Goal: Find contact information: Find contact information

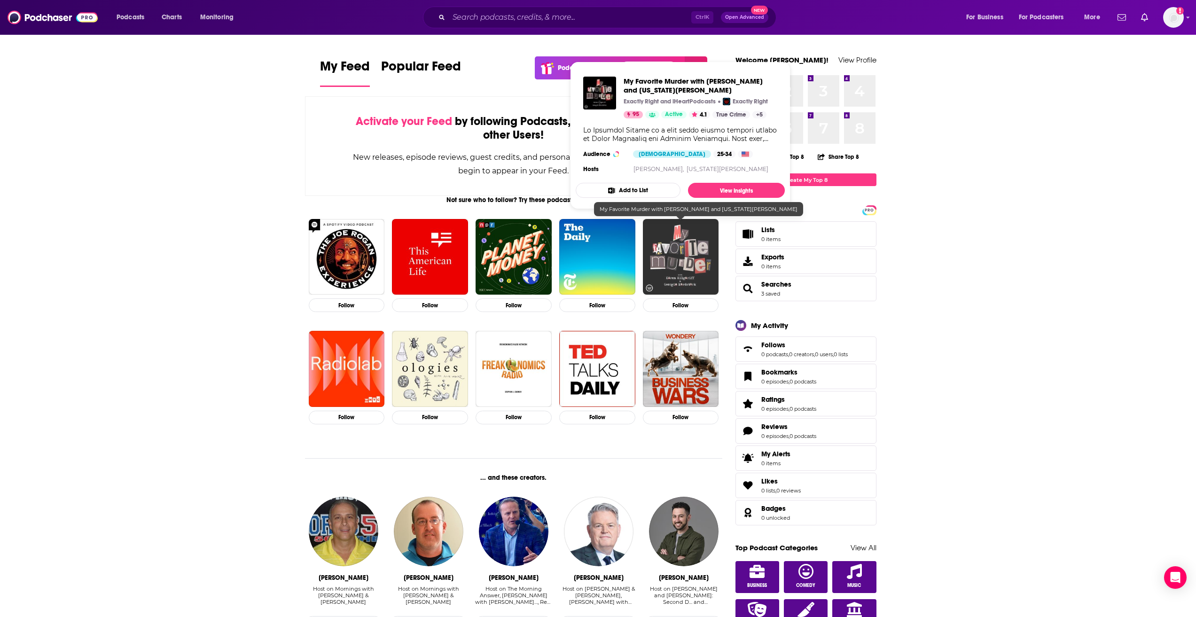
click at [665, 227] on img "My Favorite Murder with Karen Kilgariff and Georgia Hardstark" at bounding box center [681, 257] width 76 height 76
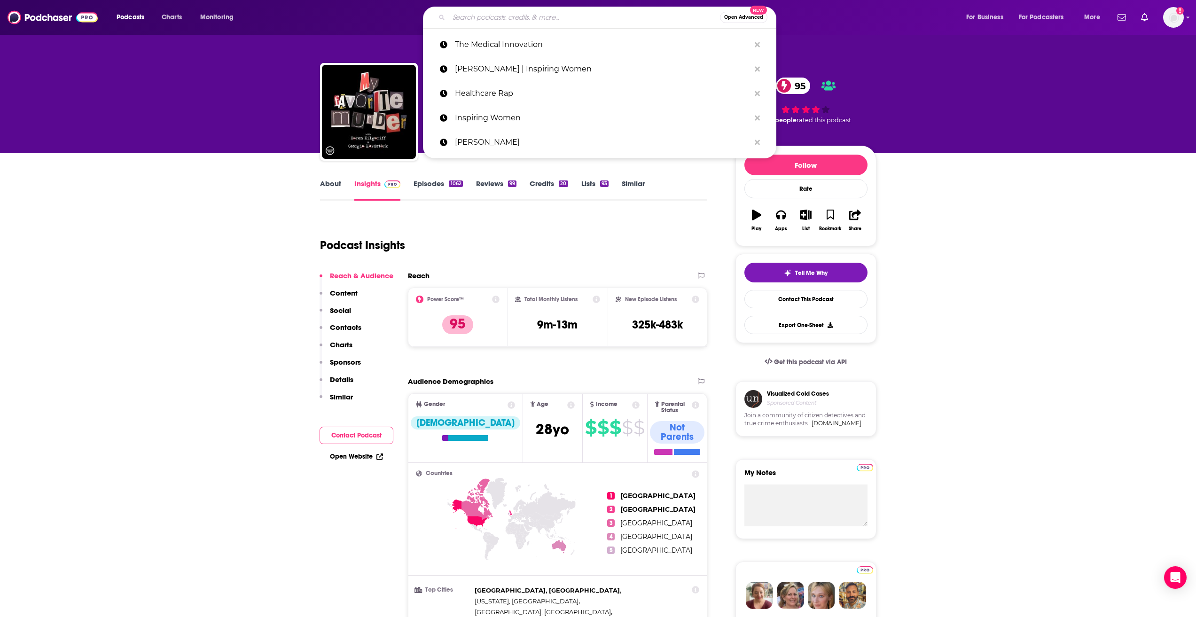
click at [507, 21] on input "Search podcasts, credits, & more..." at bounding box center [584, 17] width 271 height 15
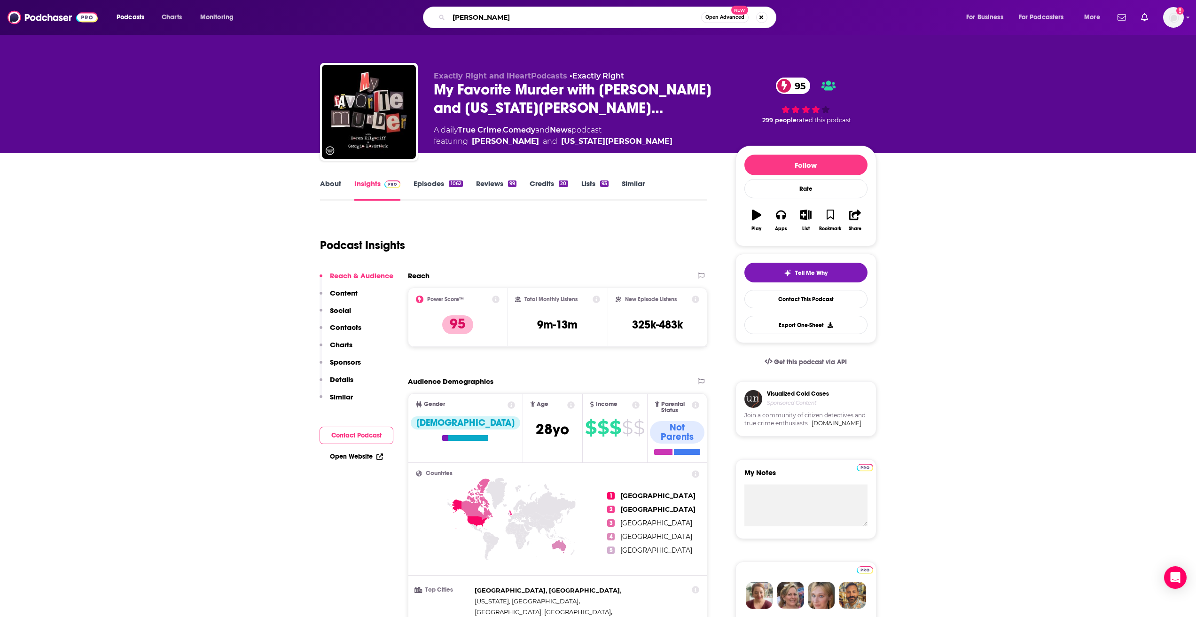
type input "[PERSON_NAME]"
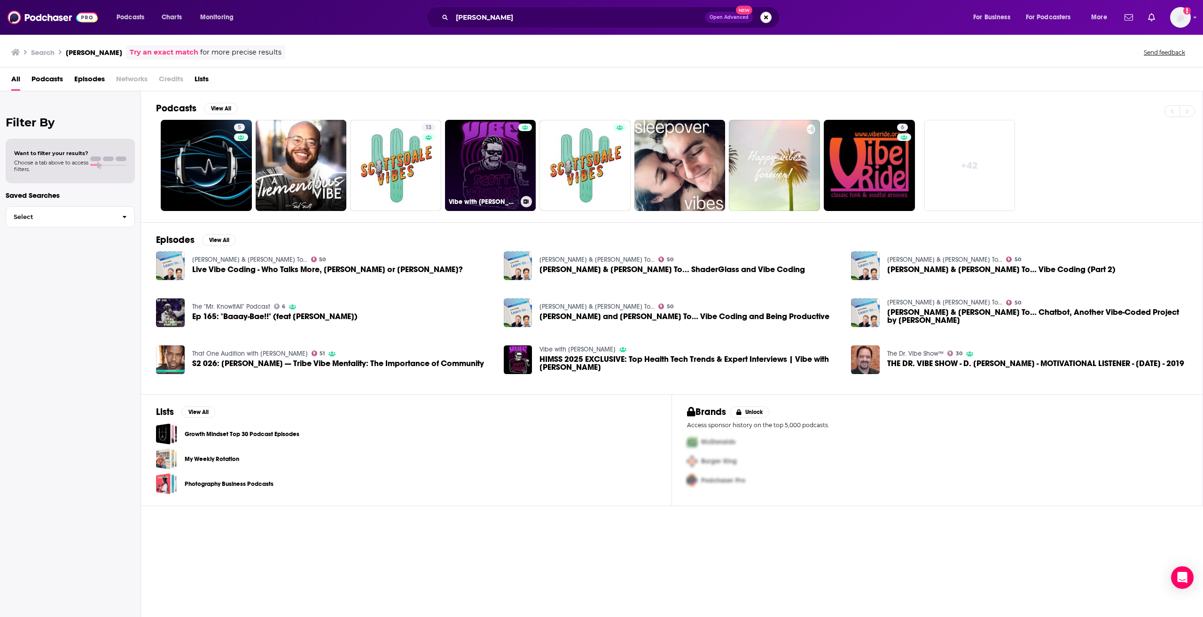
click at [472, 144] on link "Vibe with [PERSON_NAME]" at bounding box center [490, 165] width 91 height 91
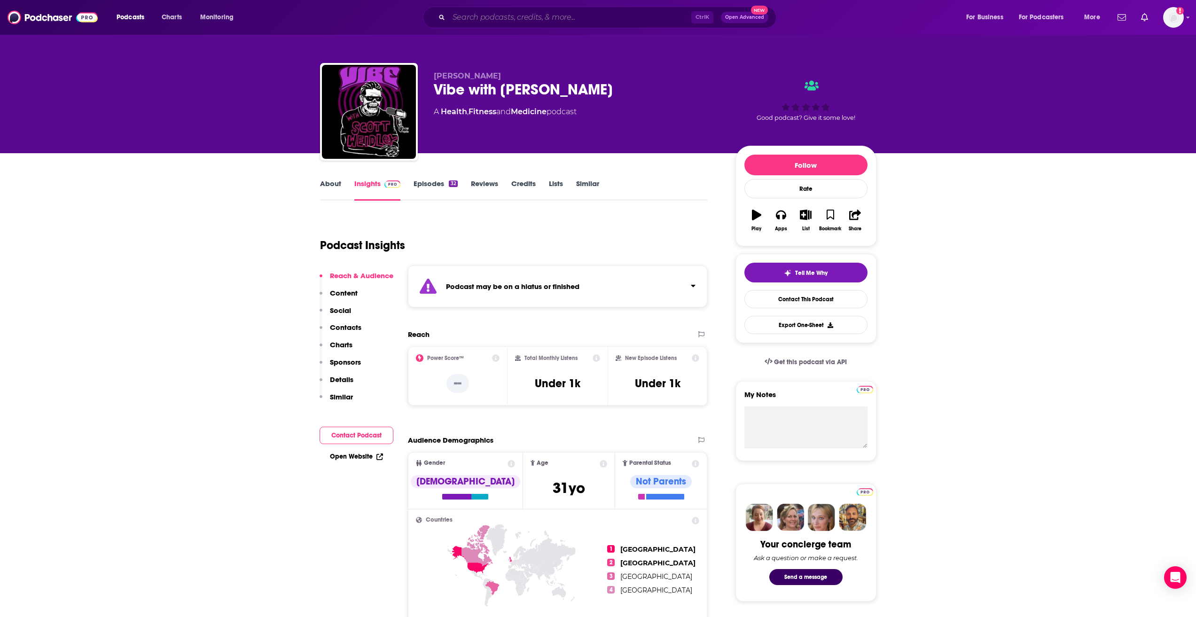
click at [518, 14] on input "Search podcasts, credits, & more..." at bounding box center [570, 17] width 243 height 15
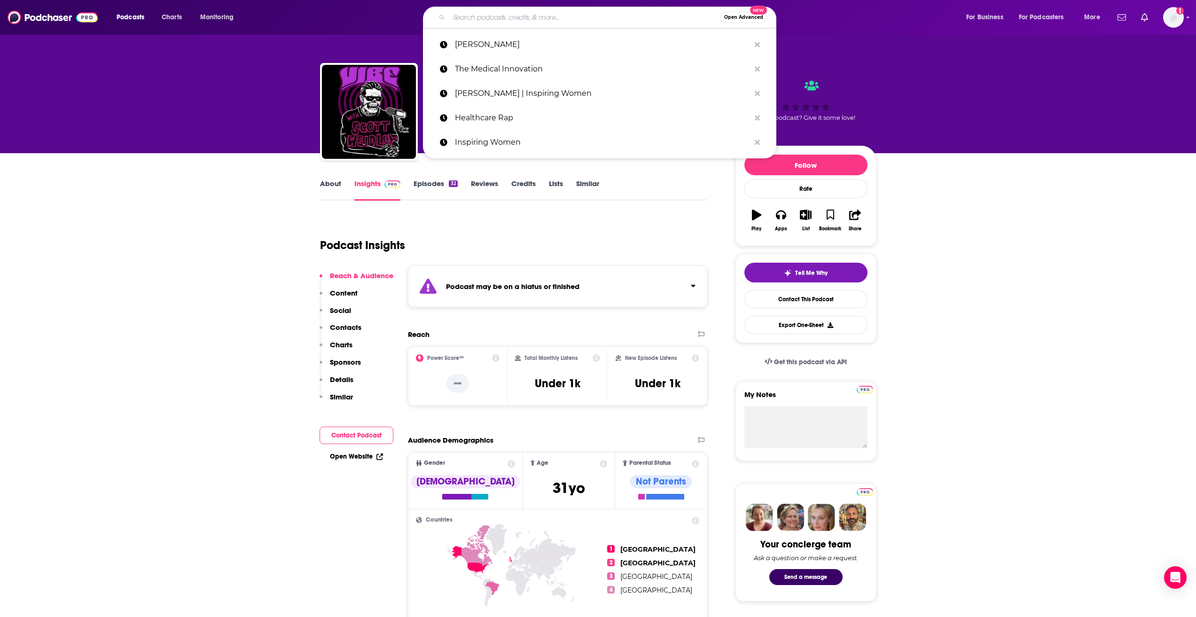
paste input "Digital Health Talks"
type input "Digital Health Talks"
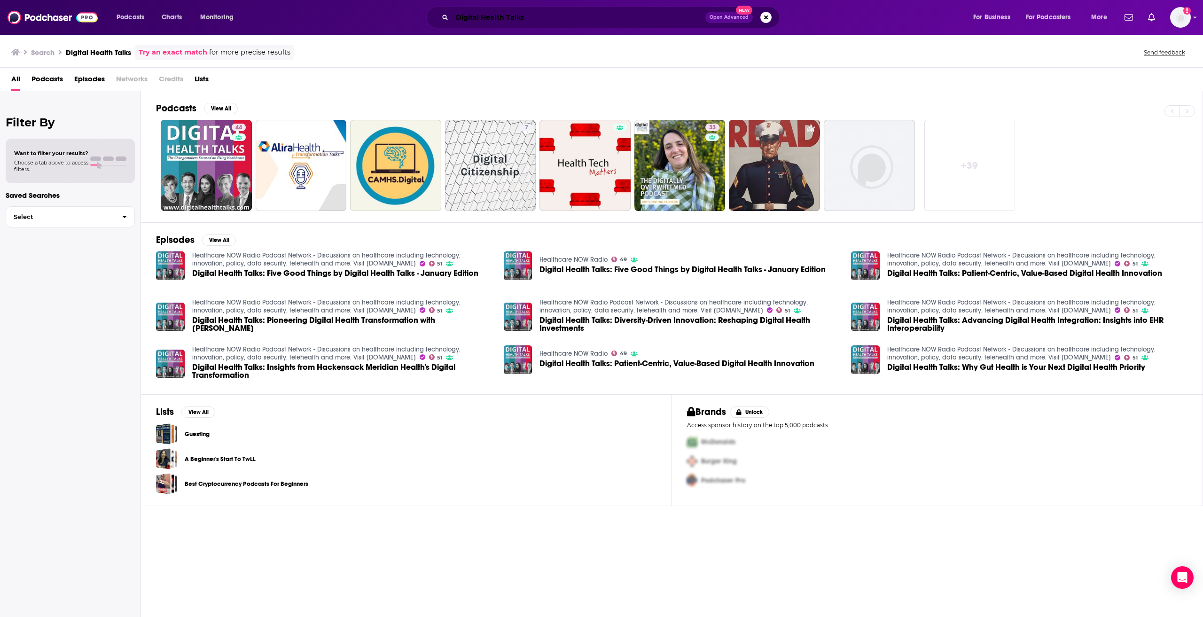
click at [518, 14] on input "Digital Health Talks" at bounding box center [578, 17] width 253 height 15
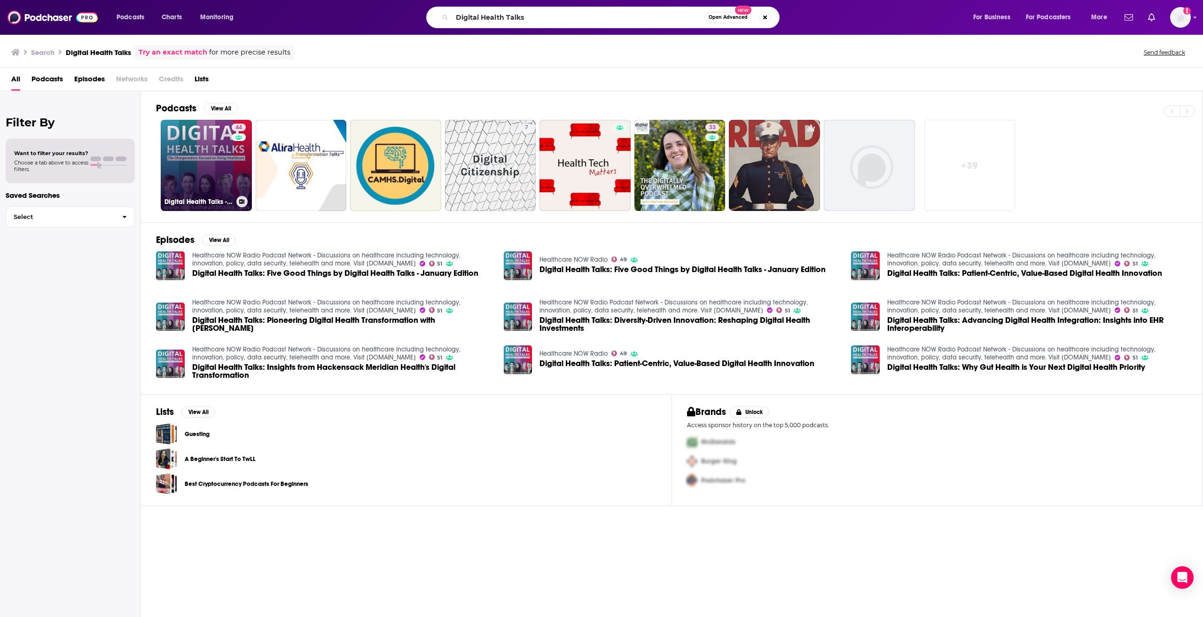
click at [202, 159] on link "44 Digital Health Talks - Changemakers Focused on Fixing Healthcare" at bounding box center [206, 165] width 91 height 91
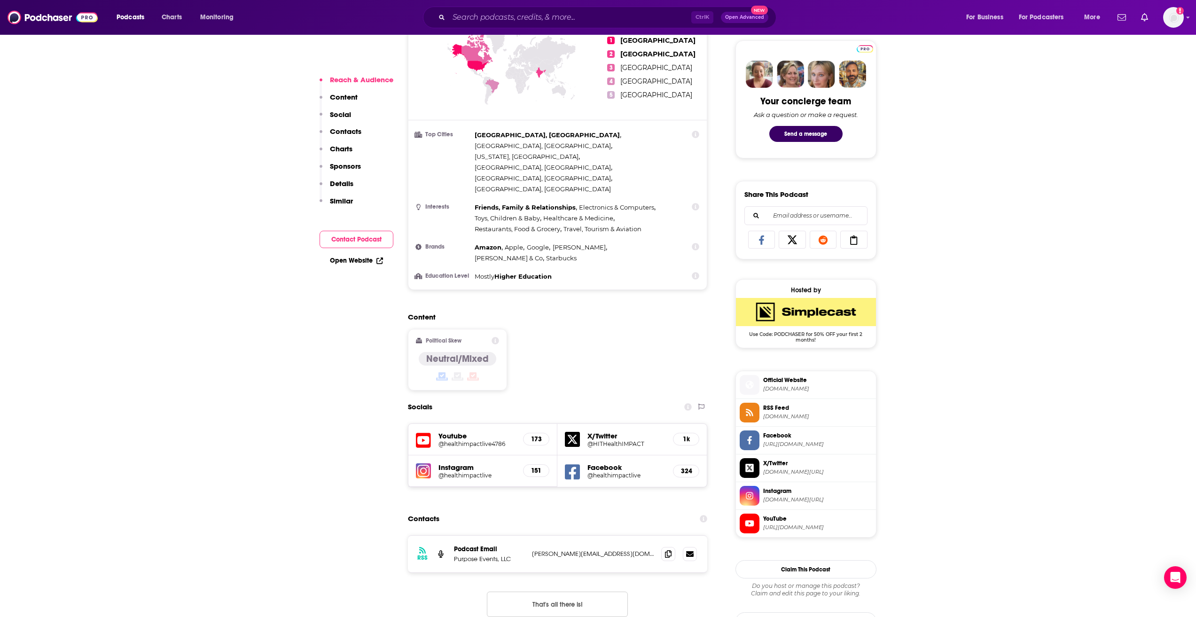
scroll to position [444, 0]
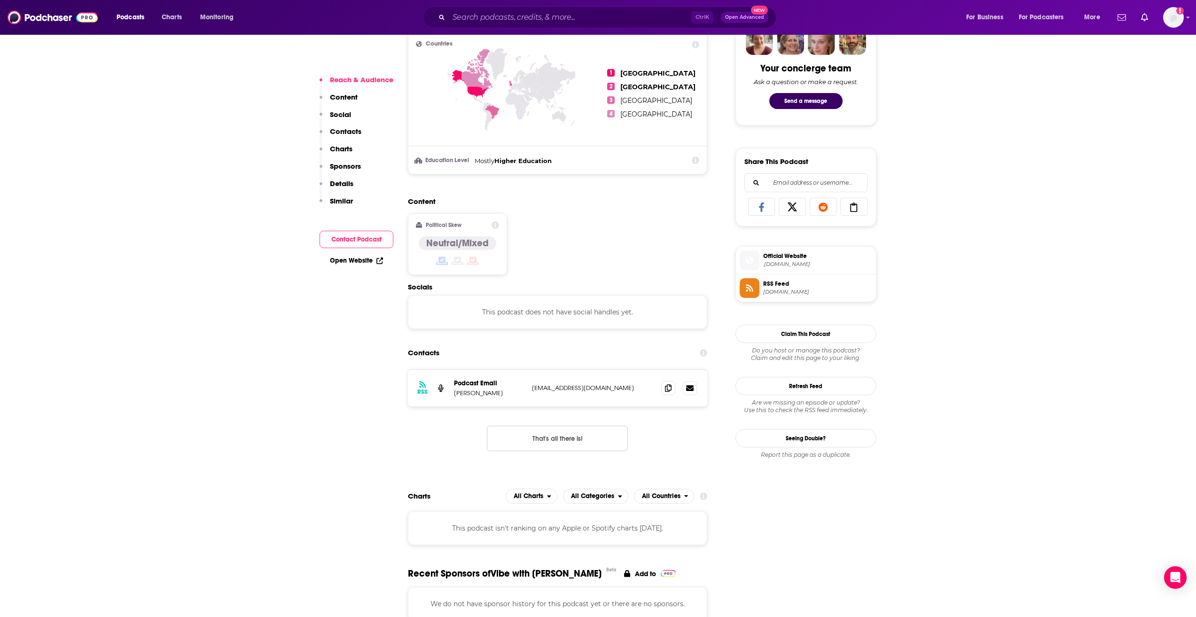
scroll to position [477, 0]
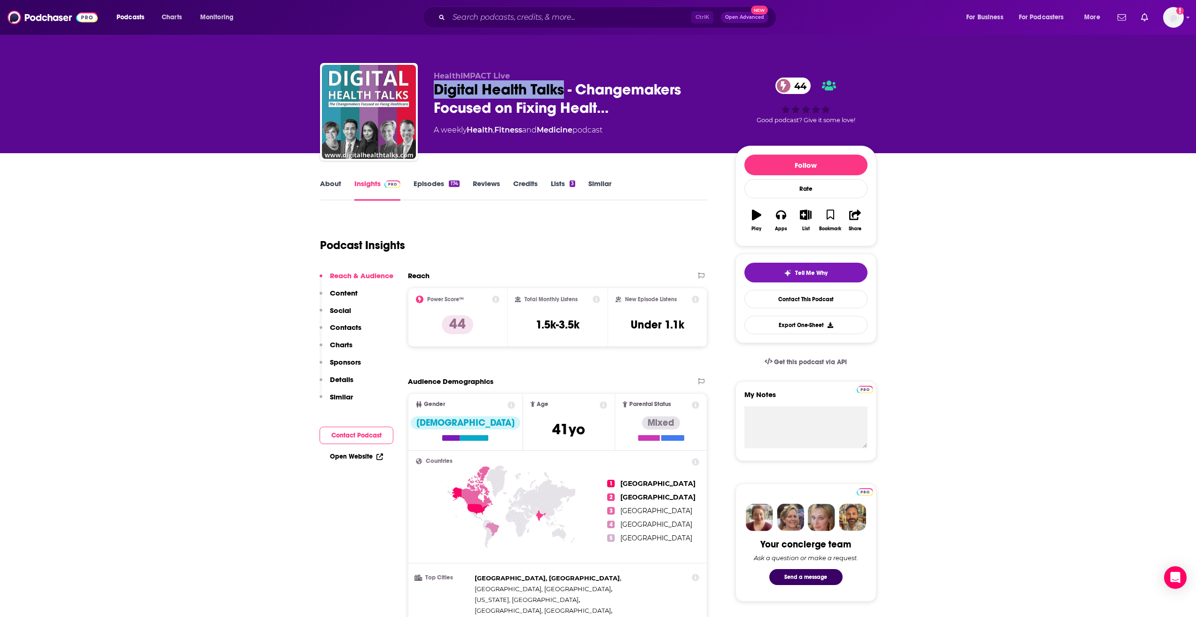
drag, startPoint x: 428, startPoint y: 87, endPoint x: 565, endPoint y: 81, distance: 137.4
click at [565, 81] on div "HealthIMPACT Live Digital Health Talks - Changemakers Focused on Fixing Healt… …" at bounding box center [598, 114] width 556 height 102
copy h2 "Digital Health Talks"
click at [352, 295] on p "Content" at bounding box center [344, 293] width 28 height 9
click at [321, 187] on link "About" at bounding box center [330, 190] width 21 height 22
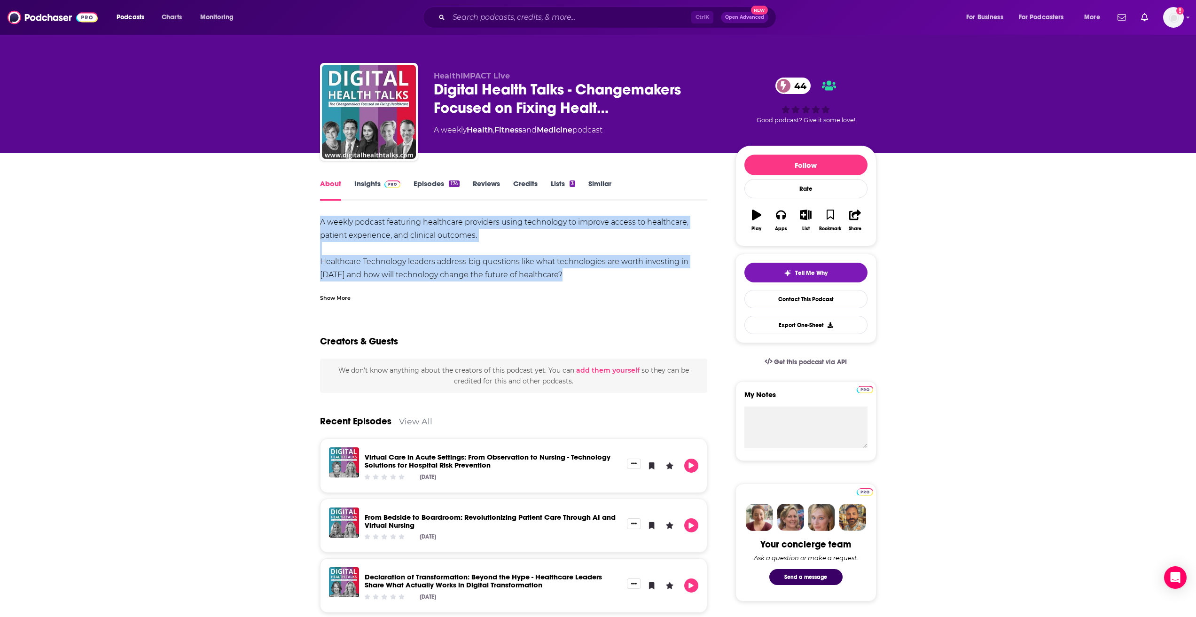
drag, startPoint x: 451, startPoint y: 255, endPoint x: 591, endPoint y: 269, distance: 140.8
click at [591, 269] on div "A weekly podcast featuring healthcare providers using technology to improve acc…" at bounding box center [514, 295] width 388 height 158
copy div "A weekly podcast featuring healthcare providers using technology to improve acc…"
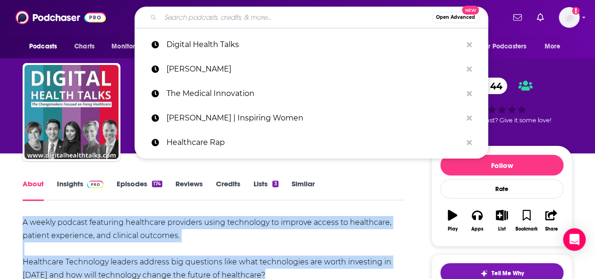
click at [185, 17] on input "Search podcasts, credits, & more..." at bounding box center [295, 17] width 271 height 15
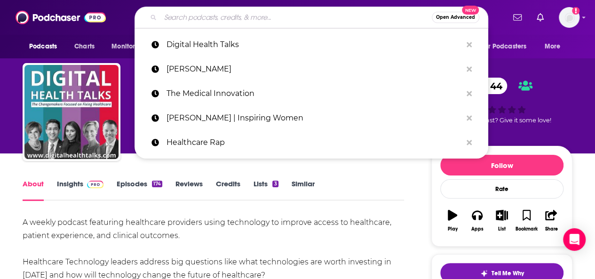
paste input "Healthcare IT [DATE]"
type input "Healthcare IT [DATE]"
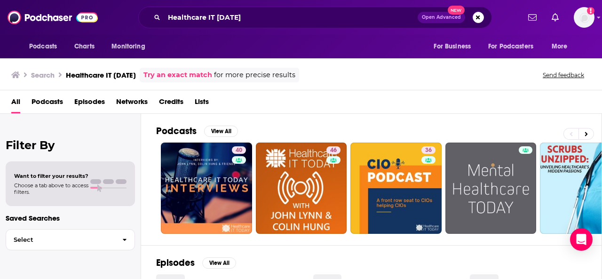
click at [368, 137] on div "Podcasts View All" at bounding box center [378, 133] width 445 height 17
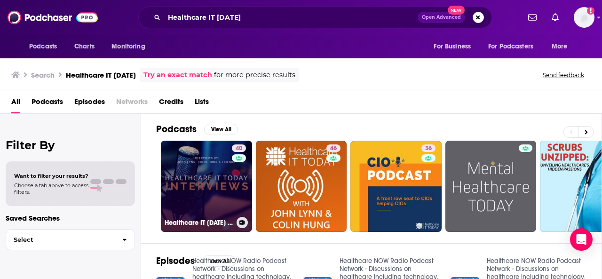
click at [219, 197] on link "40 Healthcare IT [DATE] Interviews" at bounding box center [206, 186] width 91 height 91
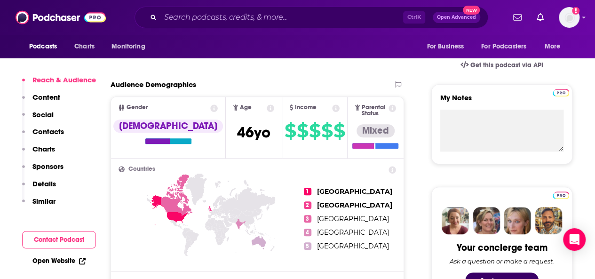
scroll to position [298, 0]
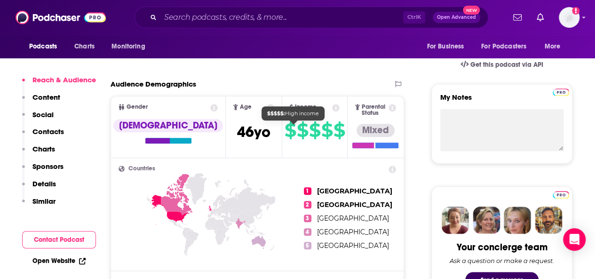
click at [284, 124] on span "$" at bounding box center [289, 130] width 11 height 15
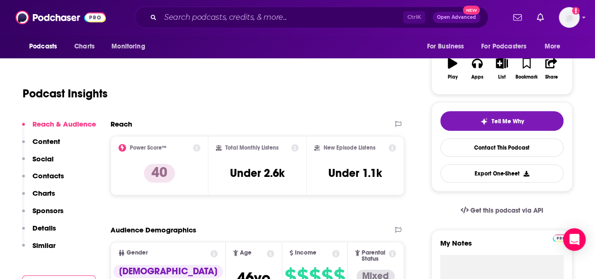
scroll to position [152, 0]
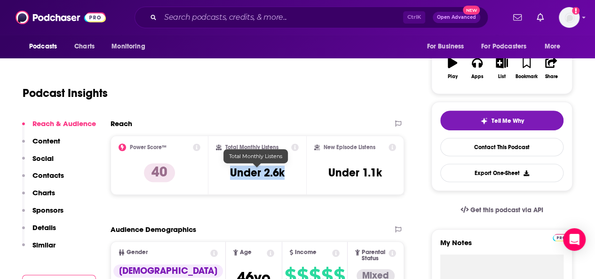
drag, startPoint x: 231, startPoint y: 170, endPoint x: 282, endPoint y: 176, distance: 51.6
click at [282, 176] on h3 "Under 2.6k" at bounding box center [257, 172] width 55 height 14
copy h3 "Under 2.6k"
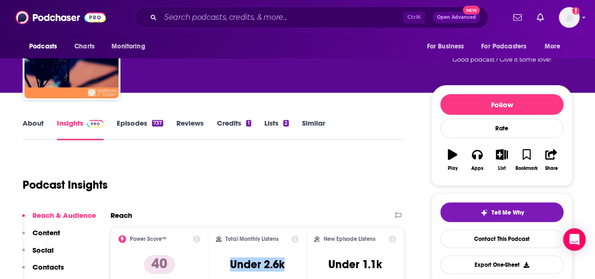
scroll to position [66, 0]
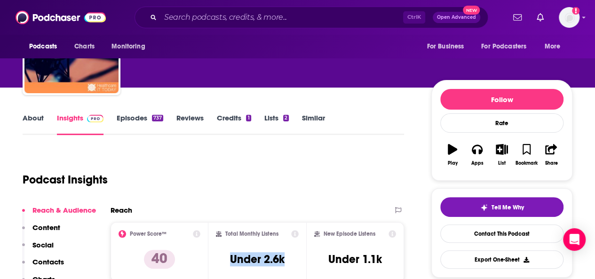
click at [35, 120] on link "About" at bounding box center [33, 124] width 21 height 22
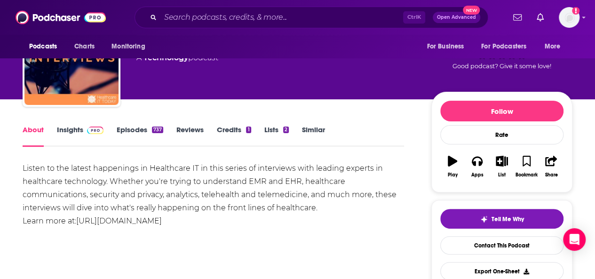
scroll to position [54, 0]
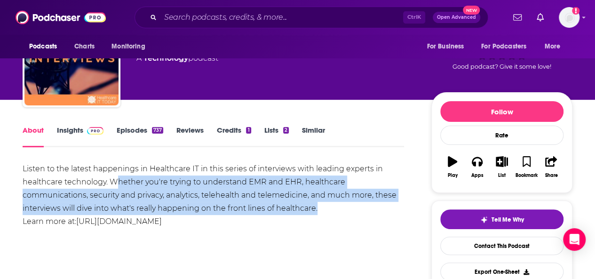
drag, startPoint x: 117, startPoint y: 179, endPoint x: 363, endPoint y: 206, distance: 247.7
click at [363, 206] on div "Listen to the latest happenings in Healthcare IT in this series of interviews w…" at bounding box center [213, 195] width 381 height 66
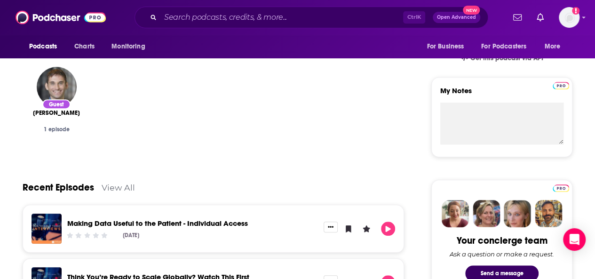
scroll to position [304, 0]
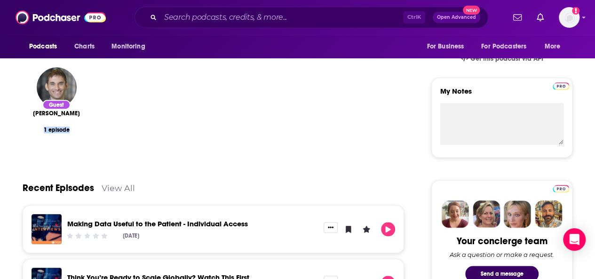
click at [42, 120] on div "Guest [PERSON_NAME] 1 episode" at bounding box center [213, 110] width 381 height 100
drag, startPoint x: 24, startPoint y: 115, endPoint x: 86, endPoint y: 112, distance: 62.1
click at [86, 112] on div "Guest [PERSON_NAME] 1 episode" at bounding box center [57, 110] width 68 height 100
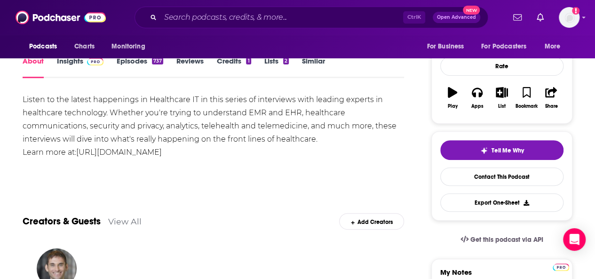
scroll to position [0, 0]
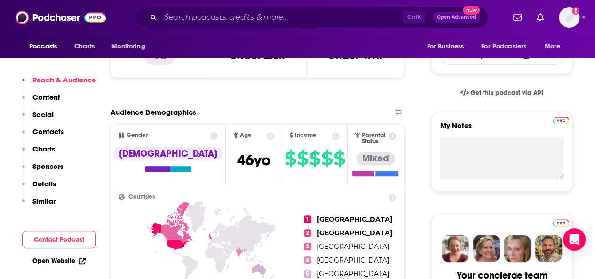
scroll to position [269, 0]
click at [65, 128] on div "Reach & Audience Content Social Contacts Charts Sponsors Details Similar" at bounding box center [59, 144] width 74 height 138
click at [50, 130] on p "Contacts" at bounding box center [47, 131] width 31 height 9
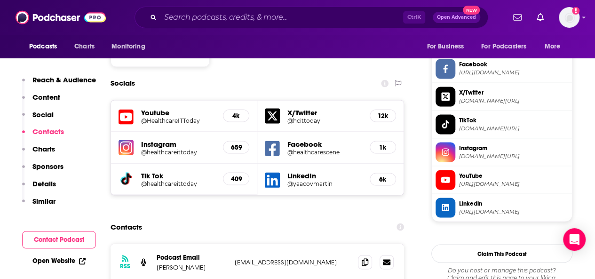
scroll to position [827, 0]
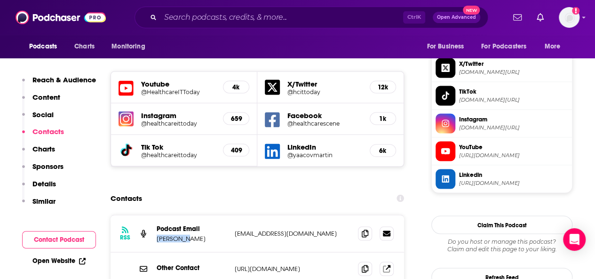
drag, startPoint x: 223, startPoint y: 169, endPoint x: 200, endPoint y: 181, distance: 25.7
click at [200, 224] on div "Podcast Email [PERSON_NAME]" at bounding box center [192, 233] width 71 height 18
copy div "[PERSON_NAME]"
drag, startPoint x: 305, startPoint y: 248, endPoint x: 212, endPoint y: 240, distance: 93.8
click at [0, 0] on div "Host [PERSON_NAME] [PERSON_NAME][EMAIL_ADDRESS][DOMAIN_NAME] [EMAIL_ADDRESS][DO…" at bounding box center [0, 0] width 0 height 0
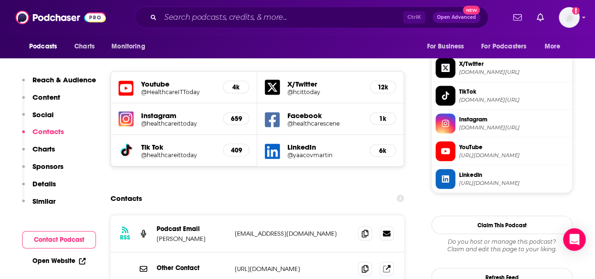
drag, startPoint x: 247, startPoint y: 247, endPoint x: 293, endPoint y: 248, distance: 46.5
click at [0, 0] on div "Host [PERSON_NAME] [PERSON_NAME][EMAIL_ADDRESS][DOMAIN_NAME] [EMAIL_ADDRESS][DO…" at bounding box center [0, 0] width 0 height 0
drag, startPoint x: 311, startPoint y: 251, endPoint x: 233, endPoint y: 242, distance: 78.1
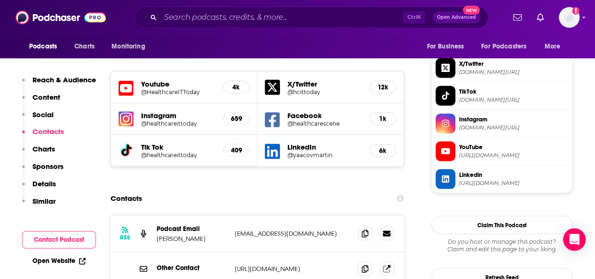
copy p "[EMAIL_ADDRESS][DOMAIN_NAME]"
click at [194, 15] on input "Search podcasts, credits, & more..." at bounding box center [281, 17] width 243 height 15
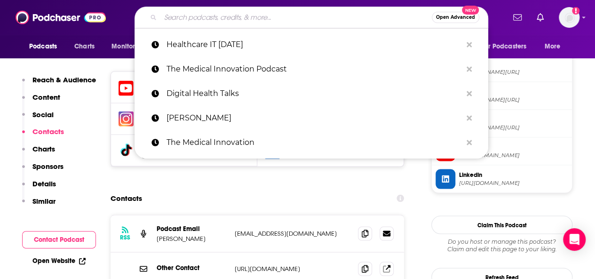
paste input "Health Tech Spotlight"
type input "Health Tech Spotlight"
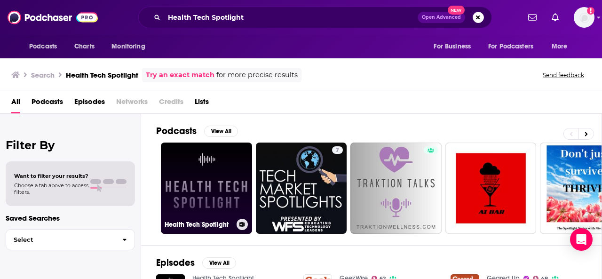
click at [210, 201] on link "Health Tech Spotlight" at bounding box center [206, 187] width 91 height 91
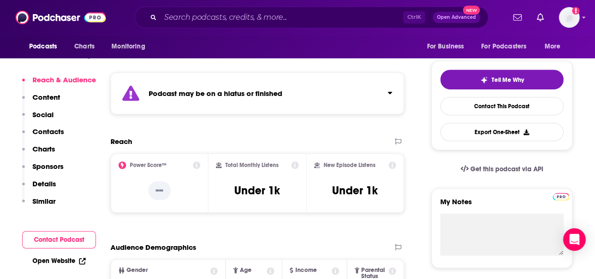
scroll to position [194, 0]
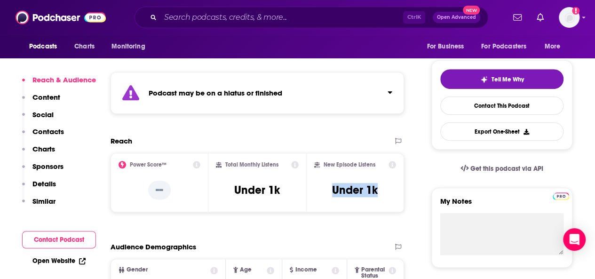
drag, startPoint x: 367, startPoint y: 184, endPoint x: 395, endPoint y: 196, distance: 30.3
click at [395, 196] on div "New Episode Listens Under 1k" at bounding box center [355, 182] width 82 height 43
copy h3 "Under 1k"
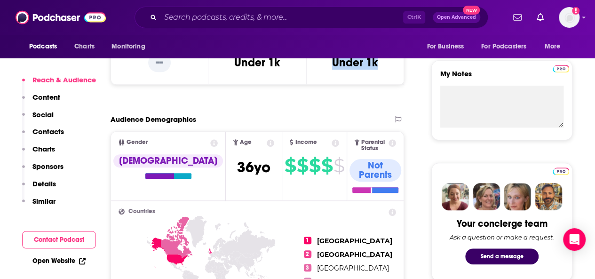
scroll to position [260, 0]
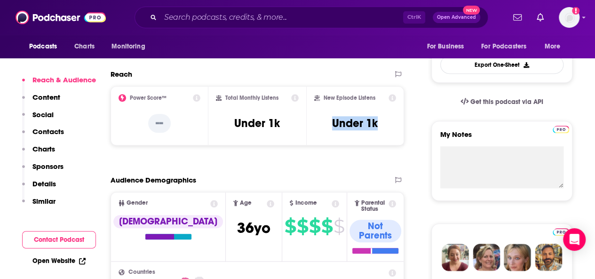
drag, startPoint x: 353, startPoint y: 160, endPoint x: 350, endPoint y: 213, distance: 52.7
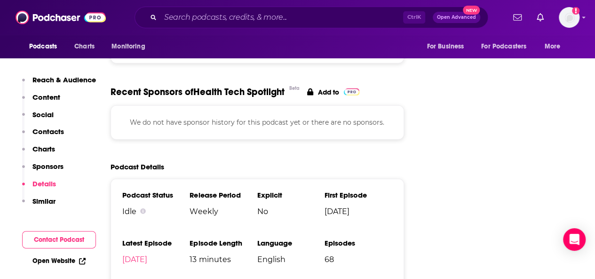
scroll to position [1149, 0]
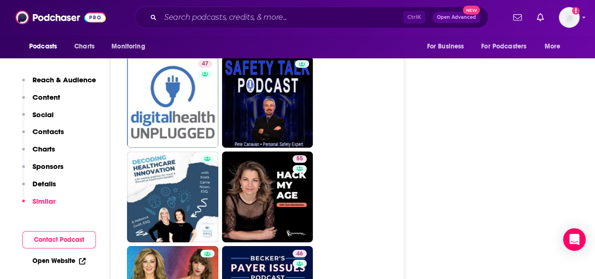
click at [52, 133] on p "Contacts" at bounding box center [47, 131] width 31 height 9
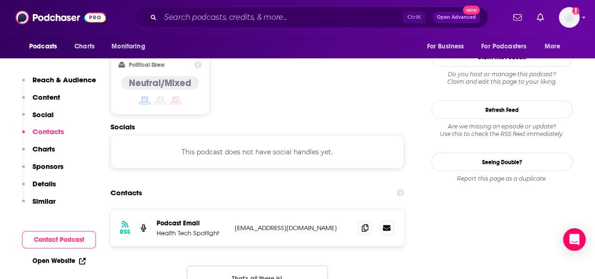
scroll to position [825, 0]
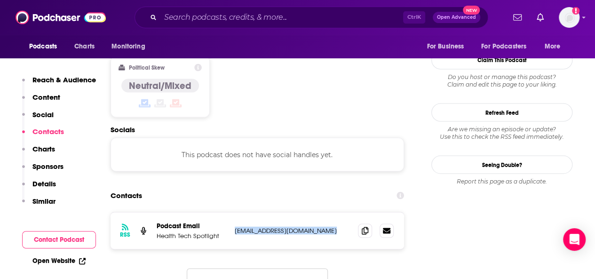
drag, startPoint x: 231, startPoint y: 172, endPoint x: 321, endPoint y: 175, distance: 90.3
click at [321, 212] on div "RSS Podcast Email Health Tech Spotlight [EMAIL_ADDRESS][DOMAIN_NAME] [EMAIL_ADD…" at bounding box center [256, 230] width 293 height 37
copy p "[EMAIL_ADDRESS][DOMAIN_NAME]"
click at [230, 16] on input "Search podcasts, credits, & more..." at bounding box center [281, 17] width 243 height 15
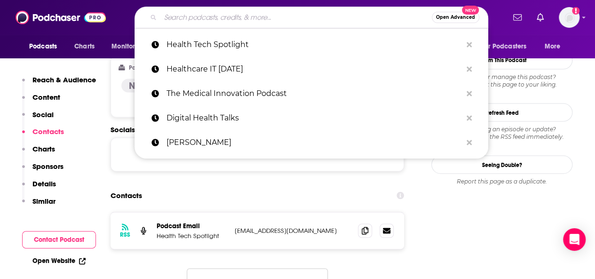
paste input "[PERSON_NAME]"
type input "[PERSON_NAME]"
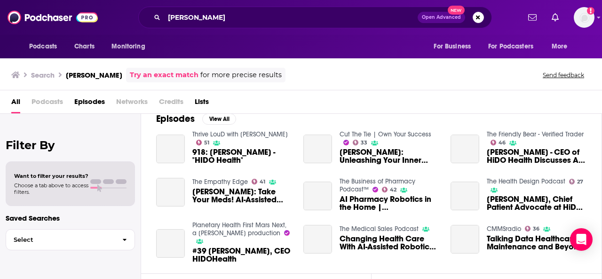
scroll to position [13, 0]
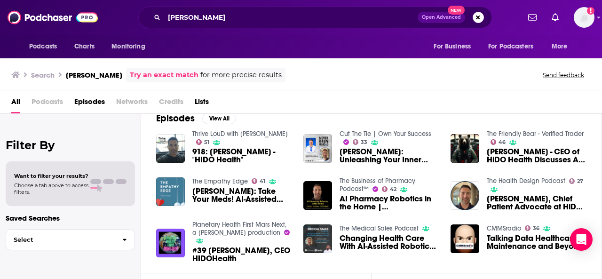
click at [50, 102] on span "Podcasts" at bounding box center [46, 103] width 31 height 19
click at [52, 95] on span "Podcasts" at bounding box center [46, 103] width 31 height 19
click at [47, 100] on span "Podcasts" at bounding box center [46, 103] width 31 height 19
click at [16, 101] on span "All" at bounding box center [15, 103] width 9 height 19
click at [259, 17] on input "[PERSON_NAME]" at bounding box center [290, 17] width 253 height 15
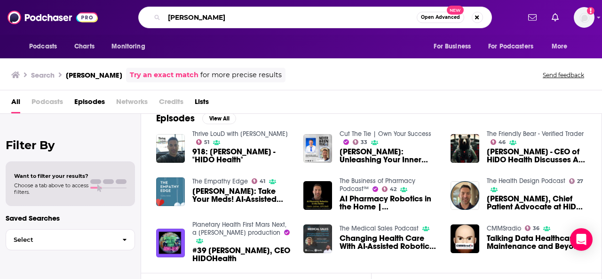
drag, startPoint x: 259, startPoint y: 21, endPoint x: 162, endPoint y: 20, distance: 96.4
click at [162, 20] on div "[PERSON_NAME] Open Advanced New" at bounding box center [314, 18] width 353 height 22
type input "future of care"
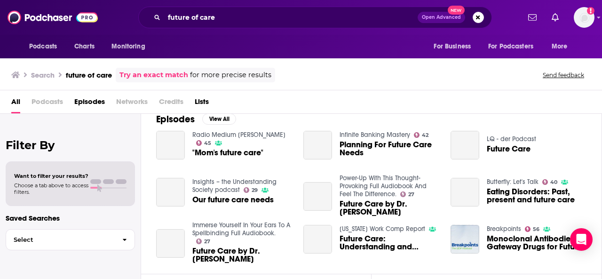
scroll to position [143, 0]
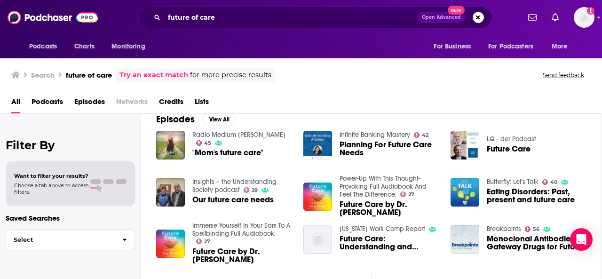
click at [40, 103] on span "Podcasts" at bounding box center [46, 103] width 31 height 19
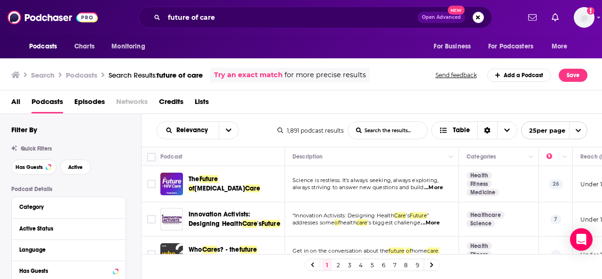
click at [439, 188] on span "...More" at bounding box center [433, 188] width 19 height 8
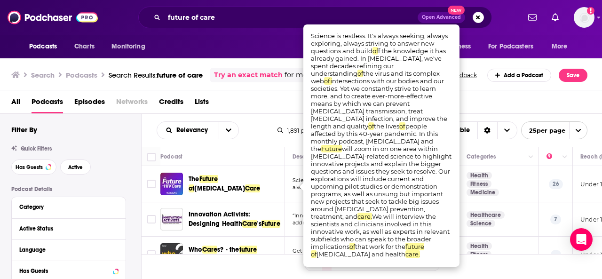
click at [515, 96] on div "All Podcasts Episodes Networks Credits Lists" at bounding box center [302, 103] width 583 height 19
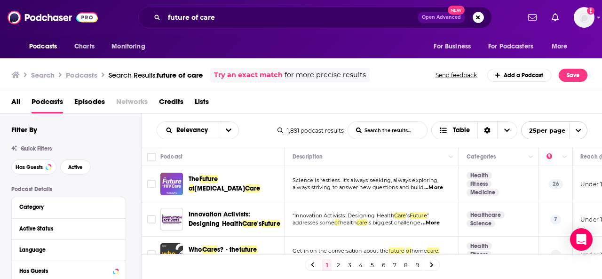
click at [177, 182] on img "The Future of HIV Care" at bounding box center [171, 183] width 23 height 23
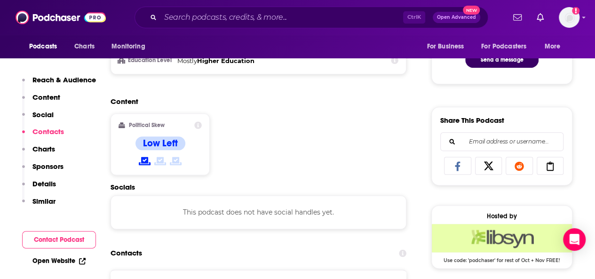
scroll to position [518, 0]
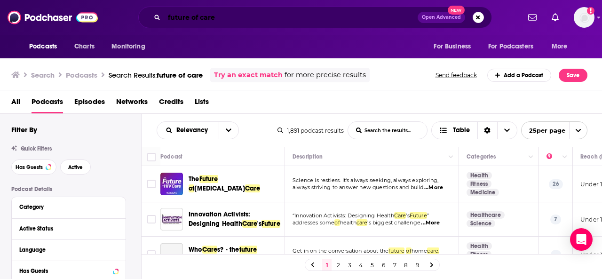
click at [241, 16] on input "future of care" at bounding box center [290, 17] width 253 height 15
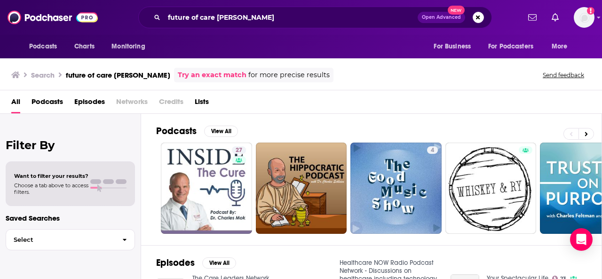
click at [353, 123] on div "Podcasts View All 27 4 38 6 41 + 7" at bounding box center [379, 179] width 446 height 131
click at [592, 133] on button at bounding box center [586, 134] width 16 height 12
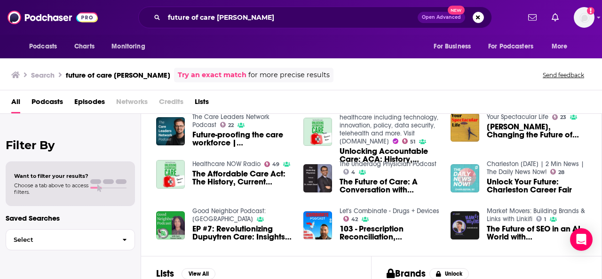
scroll to position [160, 0]
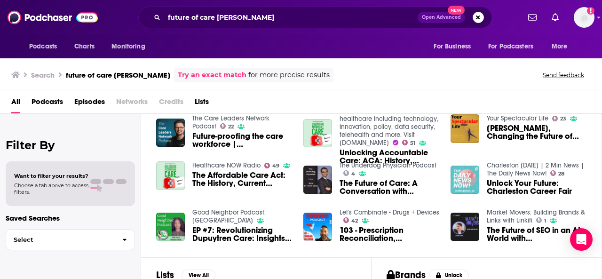
click at [251, 106] on div "All Podcasts Episodes Networks Credits Lists" at bounding box center [302, 103] width 583 height 19
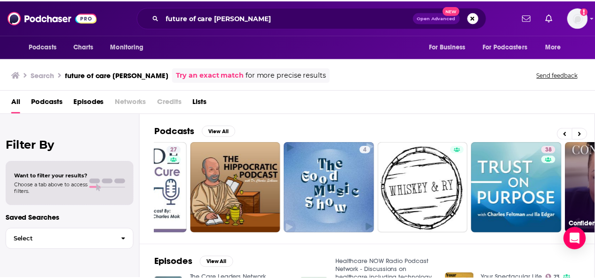
scroll to position [0, 0]
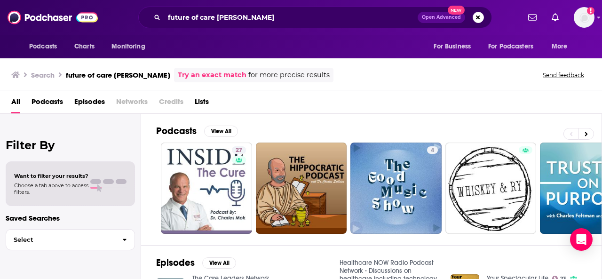
click at [89, 102] on span "Episodes" at bounding box center [89, 103] width 31 height 19
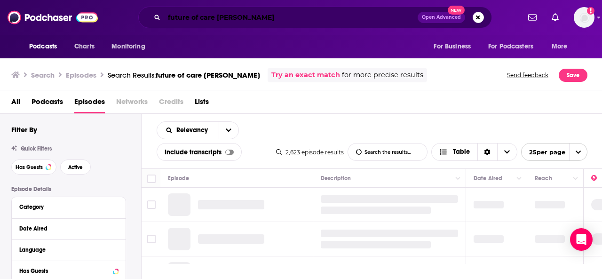
drag, startPoint x: 89, startPoint y: 102, endPoint x: 204, endPoint y: 19, distance: 141.3
click at [204, 19] on input "future of care [PERSON_NAME]" at bounding box center [290, 17] width 253 height 15
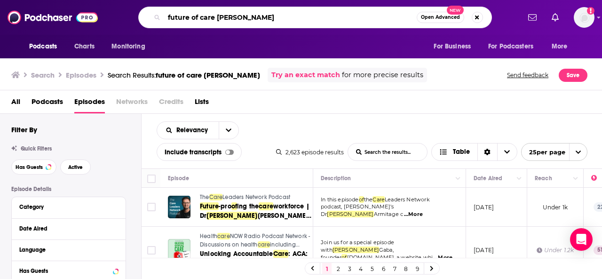
drag, startPoint x: 215, startPoint y: 18, endPoint x: 133, endPoint y: 20, distance: 82.3
click at [133, 20] on div "future of care [PERSON_NAME] Open Advanced New" at bounding box center [314, 18] width 409 height 22
click at [133, 20] on div "[PERSON_NAME] Open Advanced New" at bounding box center [314, 18] width 409 height 22
click at [164, 17] on input "[PERSON_NAME]" at bounding box center [290, 17] width 252 height 15
click at [166, 17] on input "[PERSON_NAME]" at bounding box center [290, 17] width 252 height 15
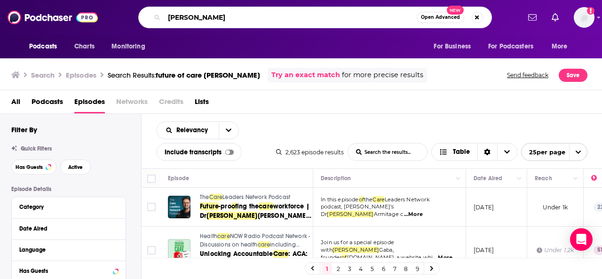
click at [212, 16] on input "[PERSON_NAME]" at bounding box center [290, 17] width 252 height 15
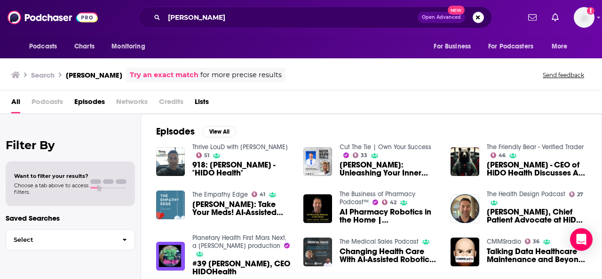
drag, startPoint x: 180, startPoint y: 16, endPoint x: 186, endPoint y: 8, distance: 10.7
click at [186, 8] on div "[PERSON_NAME] Open Advanced New" at bounding box center [314, 18] width 353 height 22
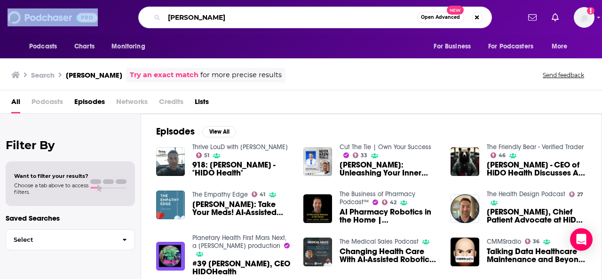
click at [185, 10] on input "[PERSON_NAME]" at bounding box center [290, 17] width 252 height 15
paste input "Med City News"
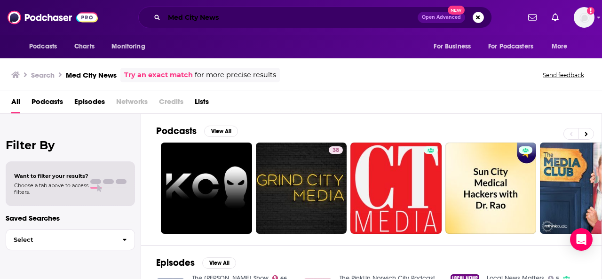
click at [244, 16] on input "Med City News" at bounding box center [290, 17] width 253 height 15
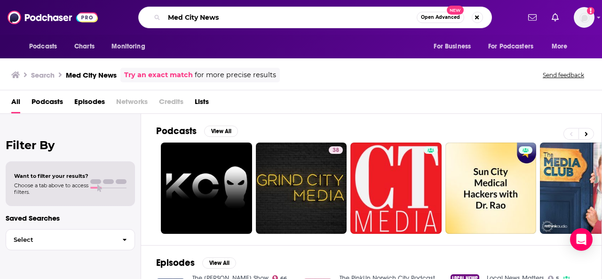
click at [187, 16] on input "Med City News" at bounding box center [290, 17] width 252 height 15
click at [186, 17] on input "Med City News" at bounding box center [290, 17] width 252 height 15
type input "MedCity News"
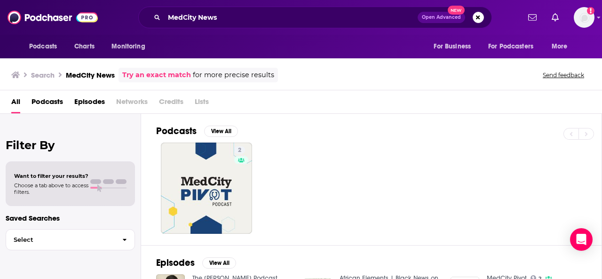
click at [354, 77] on div "Search MedCity News Try an exact match for more precise results Send feedback" at bounding box center [298, 75] width 575 height 15
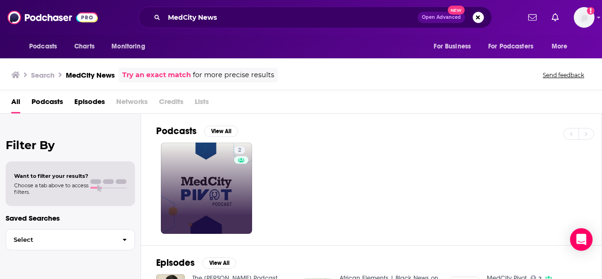
click at [227, 204] on link "2" at bounding box center [206, 187] width 91 height 91
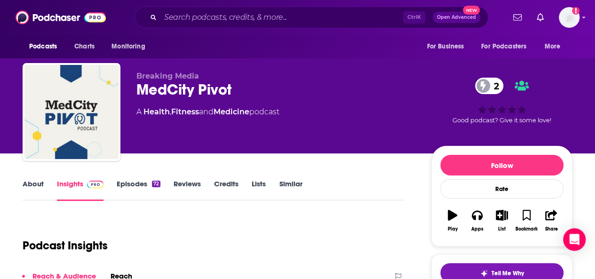
click at [31, 183] on link "About" at bounding box center [33, 190] width 21 height 22
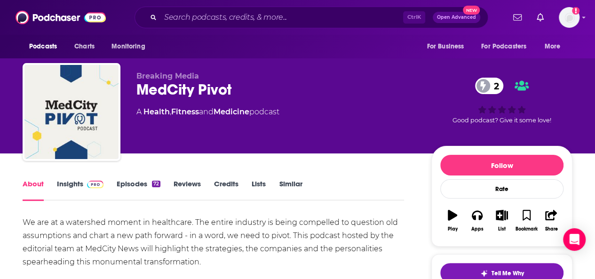
scroll to position [40, 0]
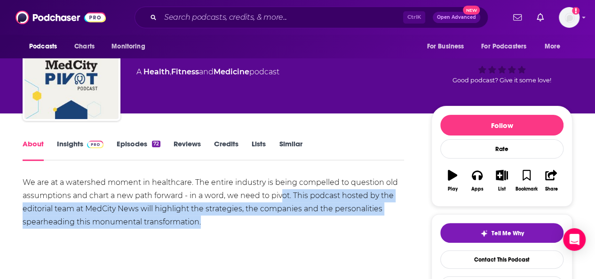
drag, startPoint x: 282, startPoint y: 195, endPoint x: 304, endPoint y: 227, distance: 39.2
click at [304, 227] on div "We are at a watershed moment in healthcare. The entire industry is being compel…" at bounding box center [213, 202] width 381 height 53
click at [267, 207] on div "We are at a watershed moment in healthcare. The entire industry is being compel…" at bounding box center [213, 202] width 381 height 53
drag, startPoint x: 309, startPoint y: 205, endPoint x: 331, endPoint y: 223, distance: 28.0
click at [331, 223] on div "We are at a watershed moment in healthcare. The entire industry is being compel…" at bounding box center [213, 202] width 381 height 53
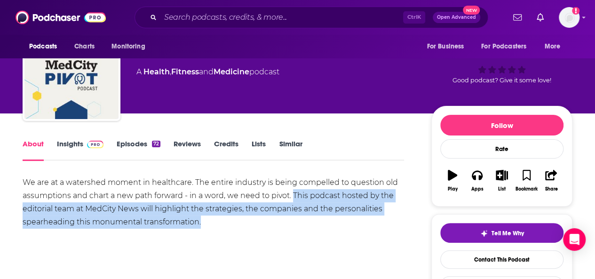
copy div "This podcast hosted by the editorial team at MedCity News will highlight the st…"
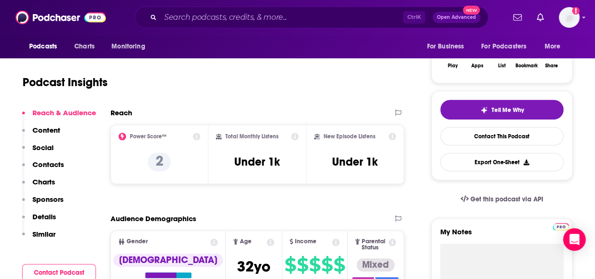
scroll to position [163, 0]
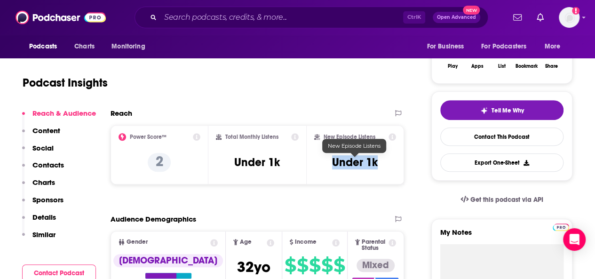
drag, startPoint x: 330, startPoint y: 160, endPoint x: 401, endPoint y: 165, distance: 71.2
click at [401, 165] on div "New Episode Listens Under 1k" at bounding box center [355, 154] width 98 height 59
copy h3 "Under 1k"
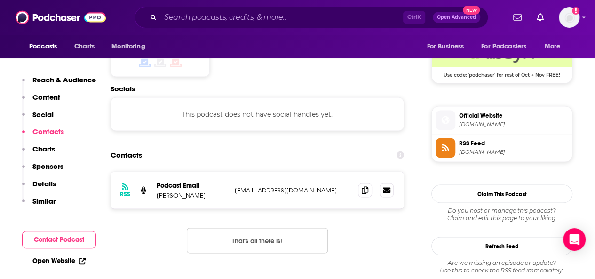
scroll to position [777, 0]
drag, startPoint x: 213, startPoint y: 150, endPoint x: 153, endPoint y: 148, distance: 60.2
click at [153, 172] on div "RSS Podcast Email [PERSON_NAME] [EMAIL_ADDRESS][DOMAIN_NAME] [EMAIL_ADDRESS][DO…" at bounding box center [256, 190] width 293 height 37
copy p "[PERSON_NAME]"
drag, startPoint x: 275, startPoint y: 139, endPoint x: 236, endPoint y: 135, distance: 39.2
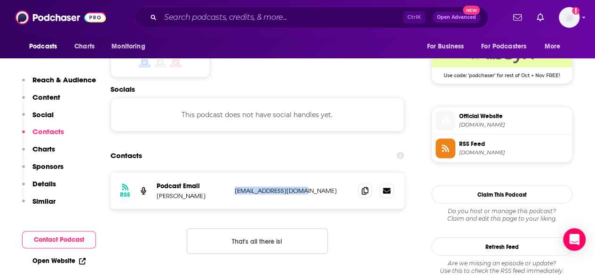
click at [236, 172] on div "RSS Podcast Email [PERSON_NAME] [EMAIL_ADDRESS][DOMAIN_NAME] [EMAIL_ADDRESS][DO…" at bounding box center [256, 190] width 293 height 37
click at [207, 14] on input "Search podcasts, credits, & more..." at bounding box center [281, 17] width 243 height 15
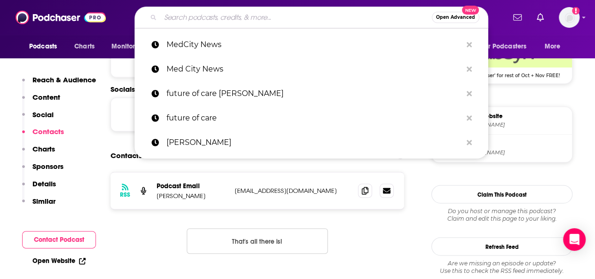
paste input "Digital Health Talks"
type input "Digital Health Talks"
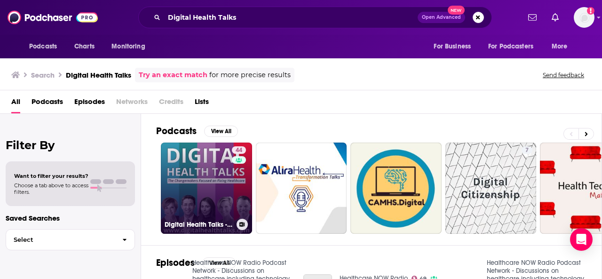
click at [210, 187] on link "44 Digital Health Talks - Changemakers Focused on Fixing Healthcare" at bounding box center [206, 187] width 91 height 91
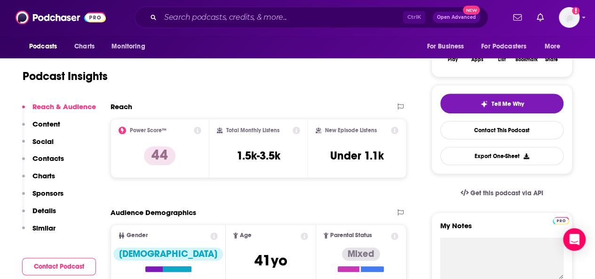
scroll to position [170, 0]
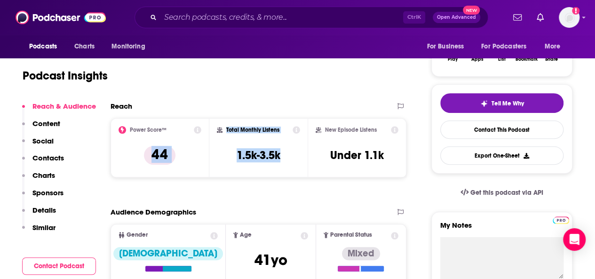
click at [202, 153] on div "Power Score™ 44 Total Monthly Listens 1.5k-3.5k New Episode Listens Under 1.1k" at bounding box center [258, 147] width 296 height 59
click at [251, 159] on h3 "1.5k-3.5k" at bounding box center [258, 155] width 44 height 14
drag, startPoint x: 299, startPoint y: 155, endPoint x: 290, endPoint y: 158, distance: 10.0
click at [311, 158] on div "Power Score™ 44 Total Monthly Listens 1.5k-3.5k New Episode Listens Under 1.1k" at bounding box center [258, 147] width 296 height 59
click at [275, 158] on h3 "1.5k-3.5k" at bounding box center [258, 155] width 44 height 14
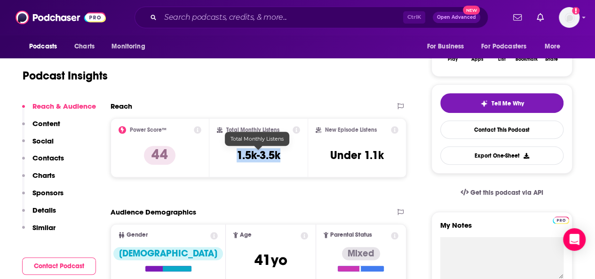
drag, startPoint x: 282, startPoint y: 157, endPoint x: 236, endPoint y: 151, distance: 45.5
click at [236, 151] on div "Total Monthly Listens 1.5k-3.5k" at bounding box center [259, 147] width 84 height 43
click at [55, 158] on p "Contacts" at bounding box center [47, 157] width 31 height 9
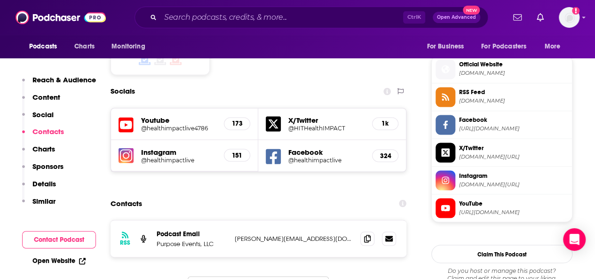
scroll to position [768, 0]
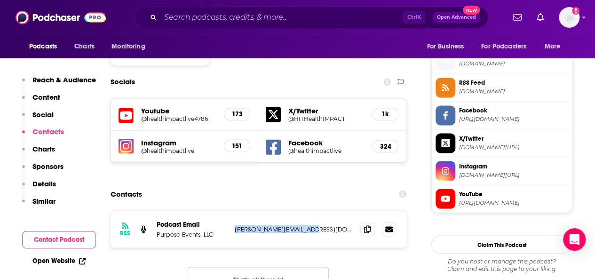
drag, startPoint x: 235, startPoint y: 173, endPoint x: 333, endPoint y: 171, distance: 98.3
click at [333, 225] on p "[PERSON_NAME][EMAIL_ADDRESS][DOMAIN_NAME]" at bounding box center [294, 229] width 118 height 8
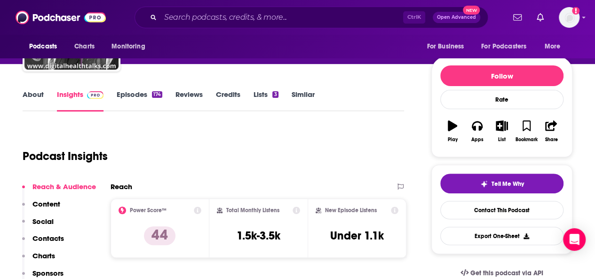
scroll to position [87, 0]
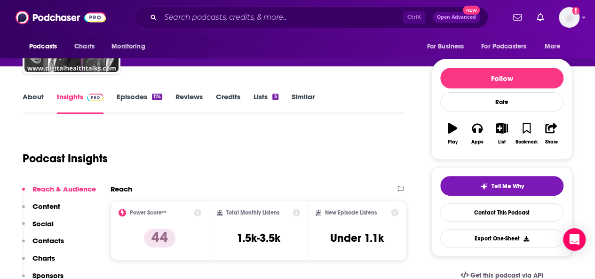
click at [31, 98] on link "About" at bounding box center [33, 103] width 21 height 22
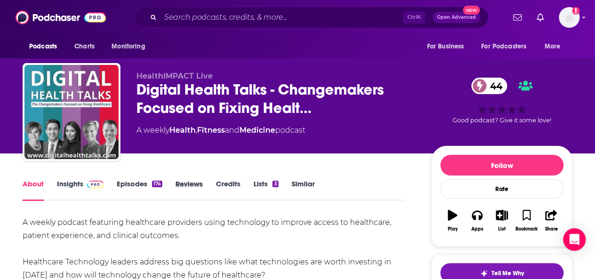
click at [208, 196] on div "Reviews" at bounding box center [195, 190] width 40 height 22
click at [246, 15] on input "Search podcasts, credits, & more..." at bounding box center [281, 17] width 243 height 15
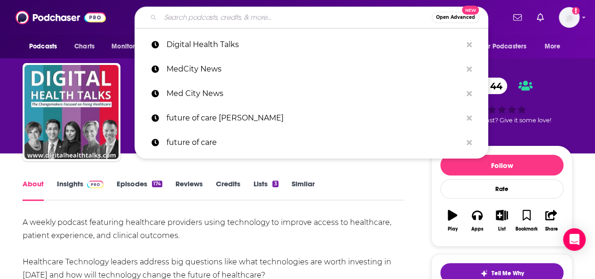
paste input "The Medical Innovation Podcast"
type input "The Medical Innovation Podcast"
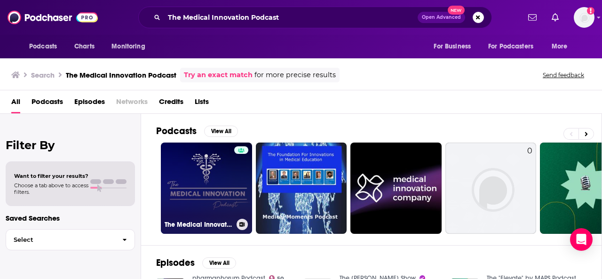
click at [195, 175] on link "The Medical Innovation Podcast" at bounding box center [206, 187] width 91 height 91
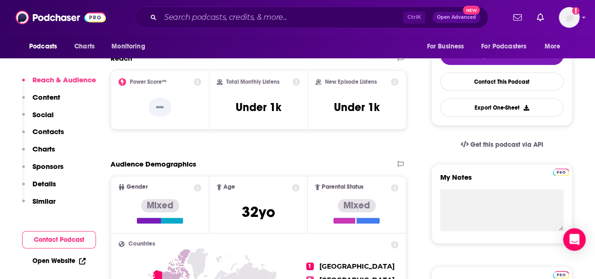
scroll to position [217, 0]
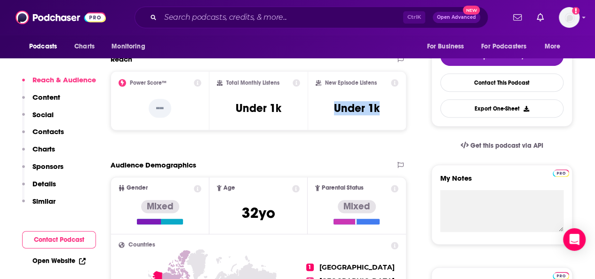
drag, startPoint x: 391, startPoint y: 107, endPoint x: 332, endPoint y: 109, distance: 58.8
click at [332, 109] on div "New Episode Listens Under 1k" at bounding box center [356, 100] width 83 height 43
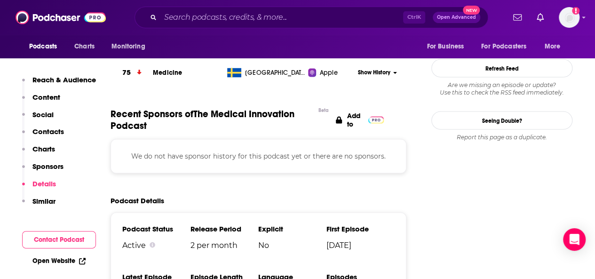
scroll to position [821, 0]
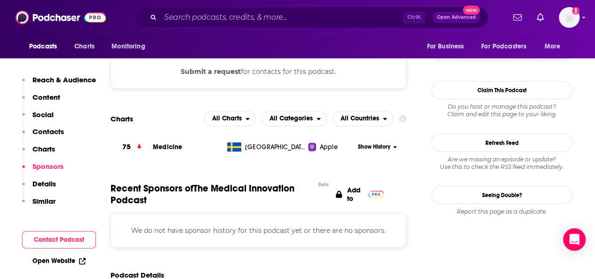
click at [50, 130] on p "Contacts" at bounding box center [47, 131] width 31 height 9
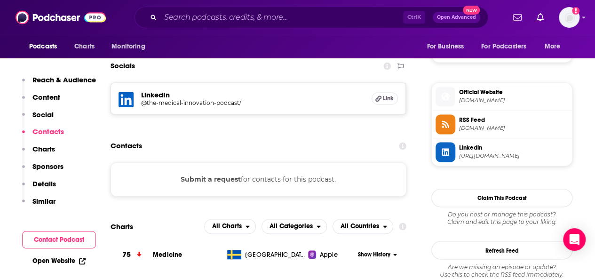
scroll to position [609, 0]
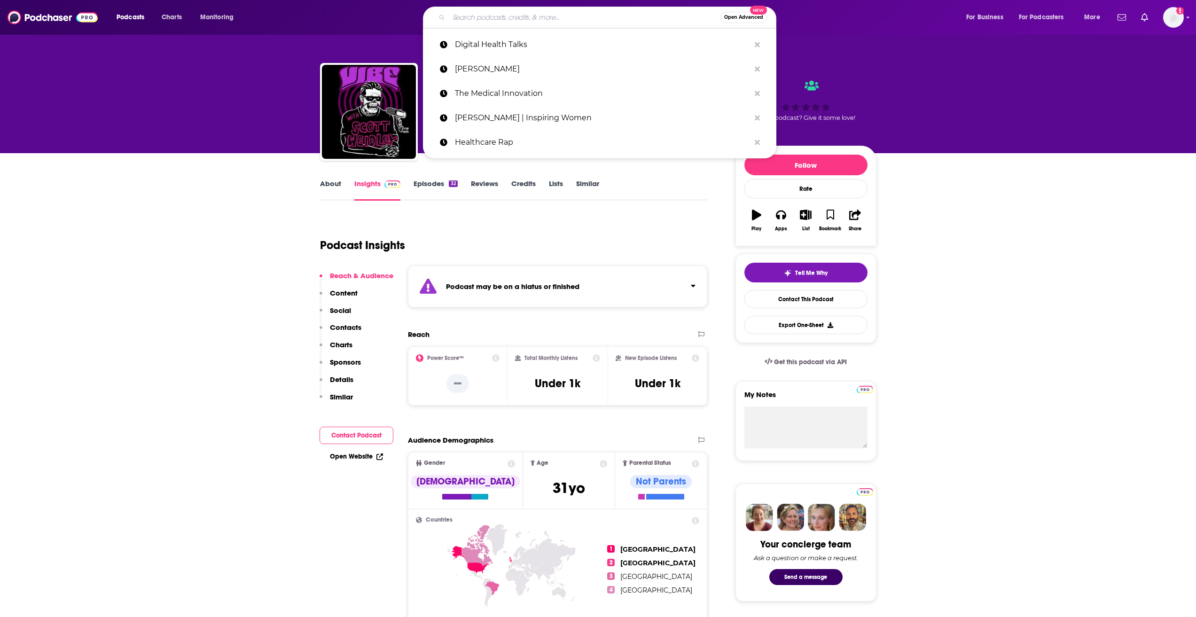
click at [460, 19] on input "Search podcasts, credits, & more..." at bounding box center [584, 17] width 271 height 15
paste input "The Medical Innovation Podcast"
type input "The Medical Innovation Podcast"
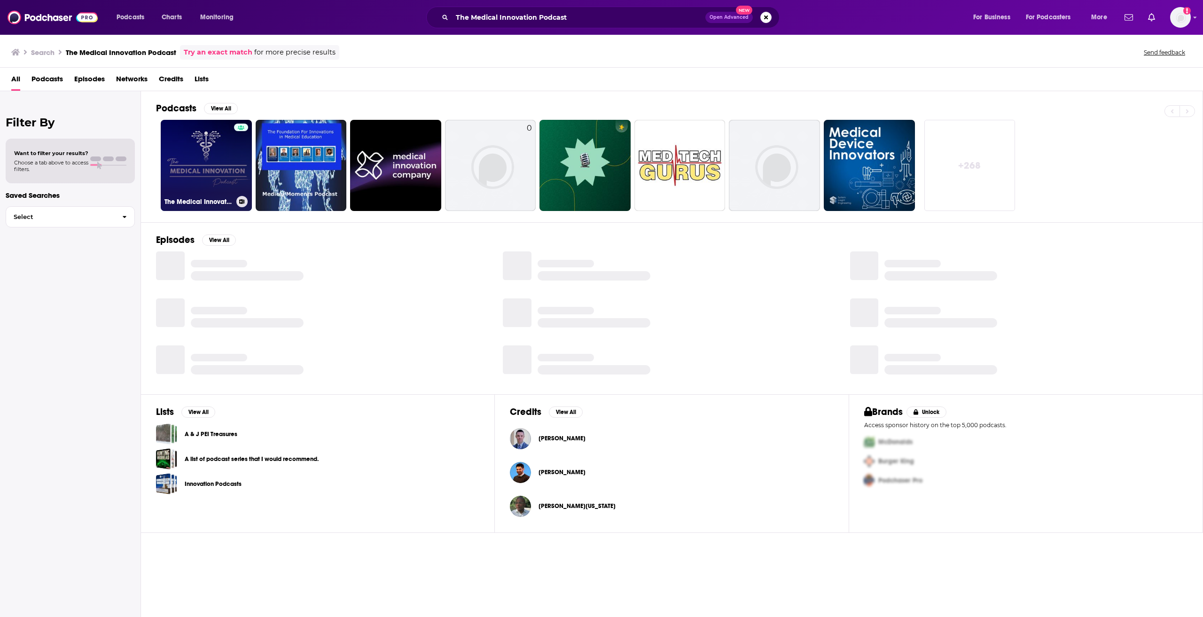
click at [194, 160] on link "The Medical Innovation Podcast" at bounding box center [206, 165] width 91 height 91
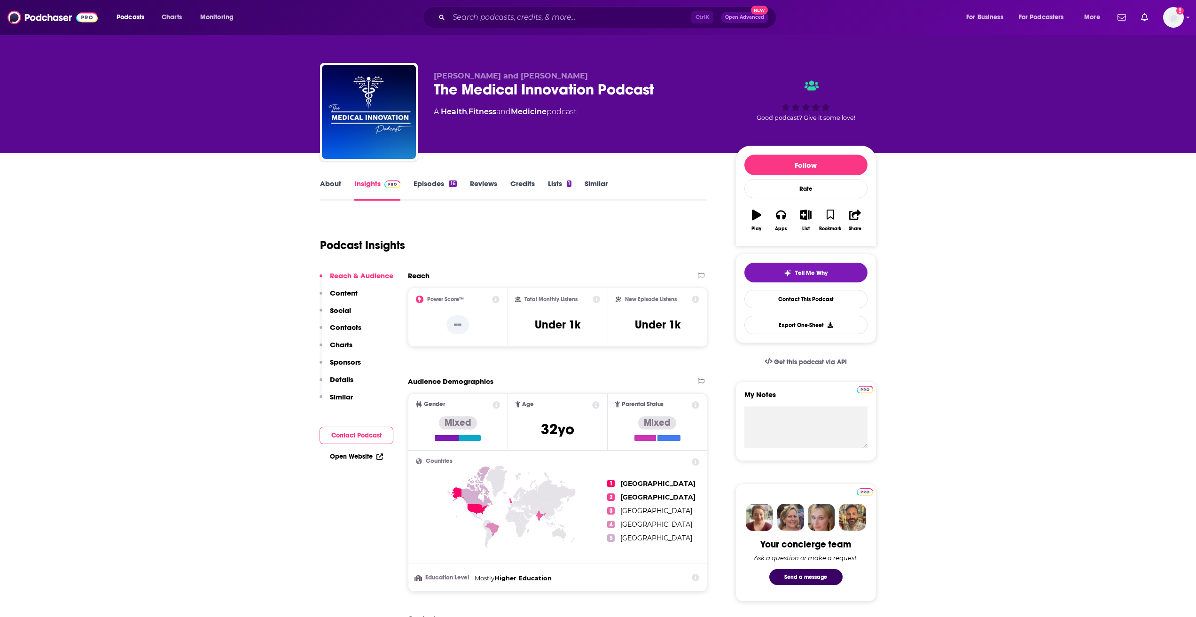
click at [325, 195] on link "About" at bounding box center [330, 190] width 21 height 22
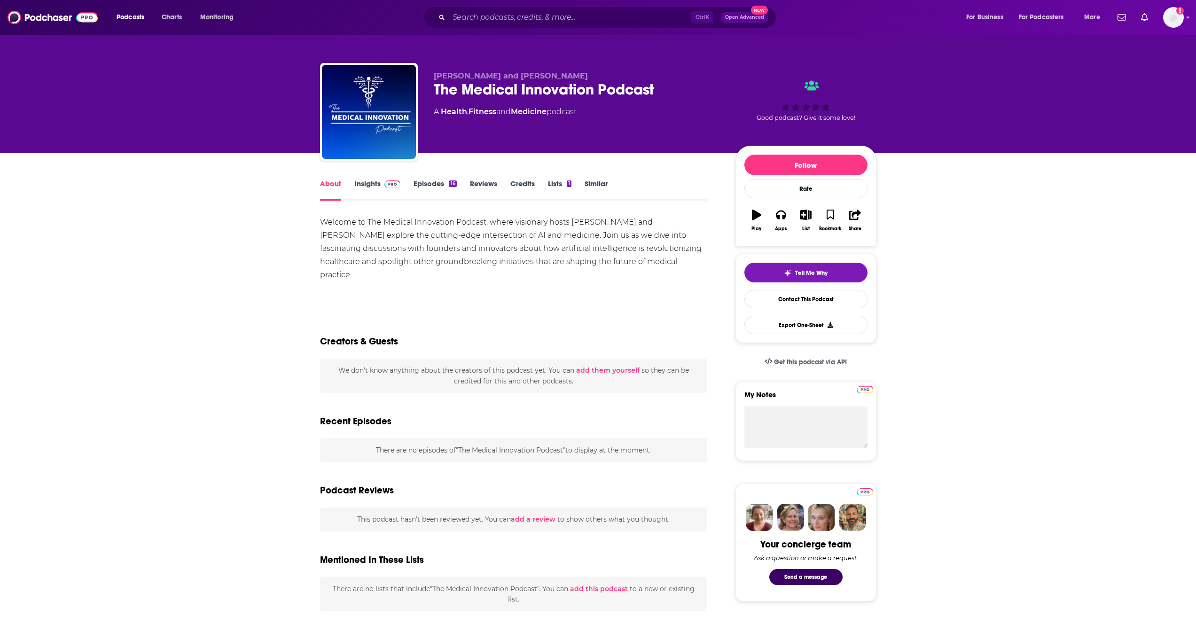
click at [324, 179] on link "About" at bounding box center [330, 190] width 21 height 22
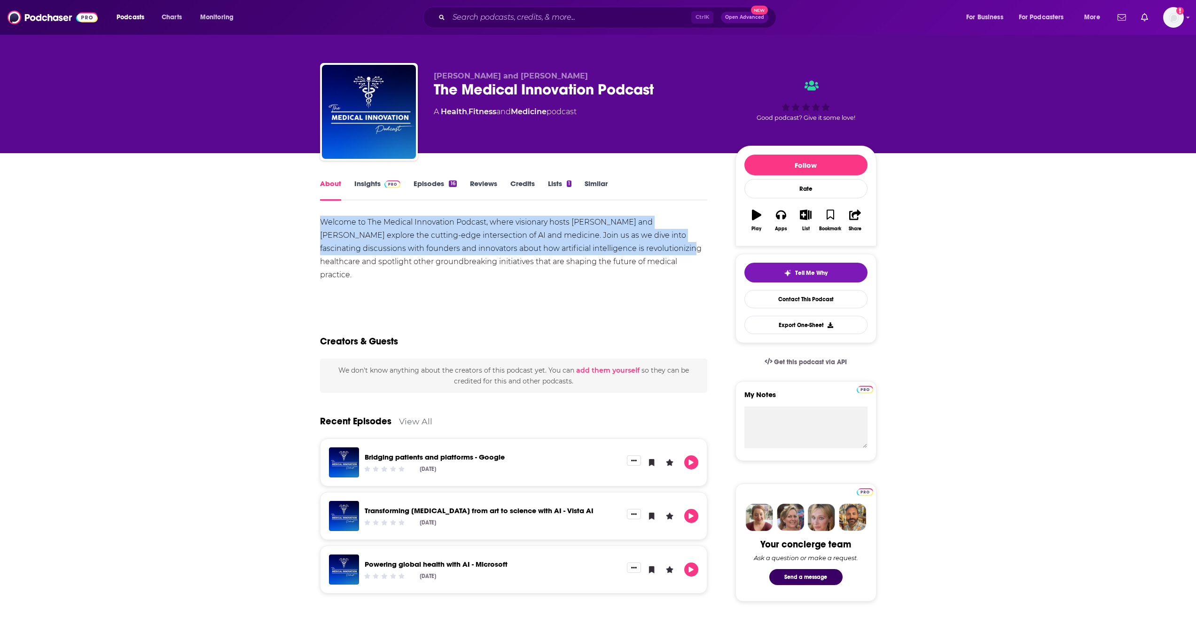
drag, startPoint x: 500, startPoint y: 232, endPoint x: 642, endPoint y: 249, distance: 142.9
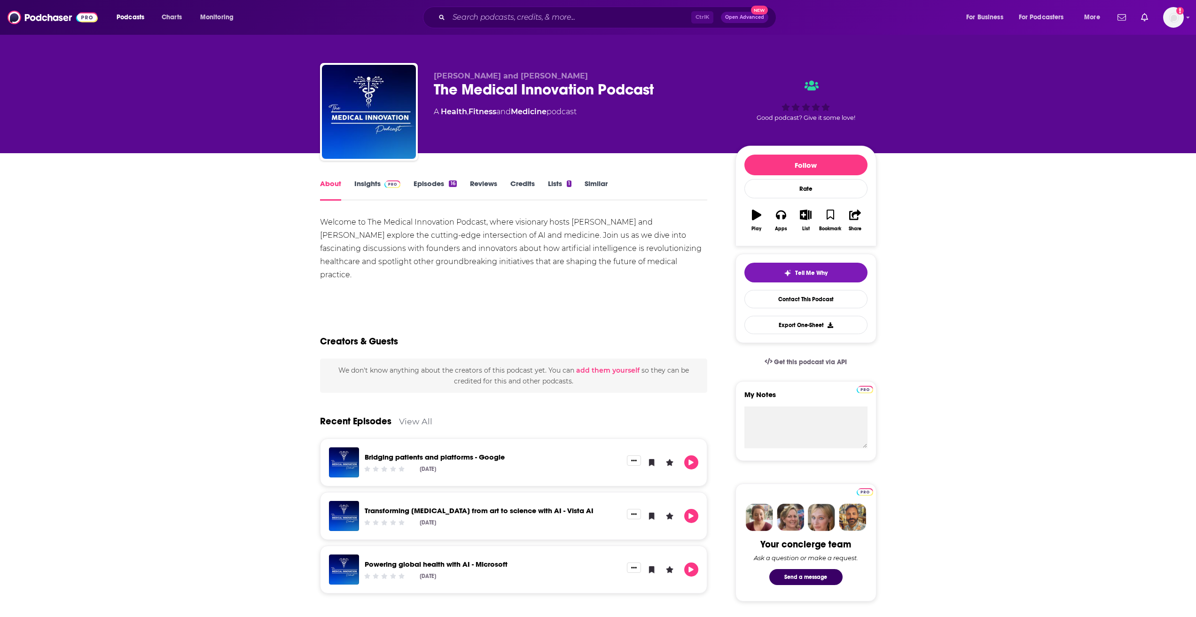
click at [628, 264] on div "Welcome to The Medical Innovation Podcast, where visionary hosts [PERSON_NAME] …" at bounding box center [514, 249] width 388 height 66
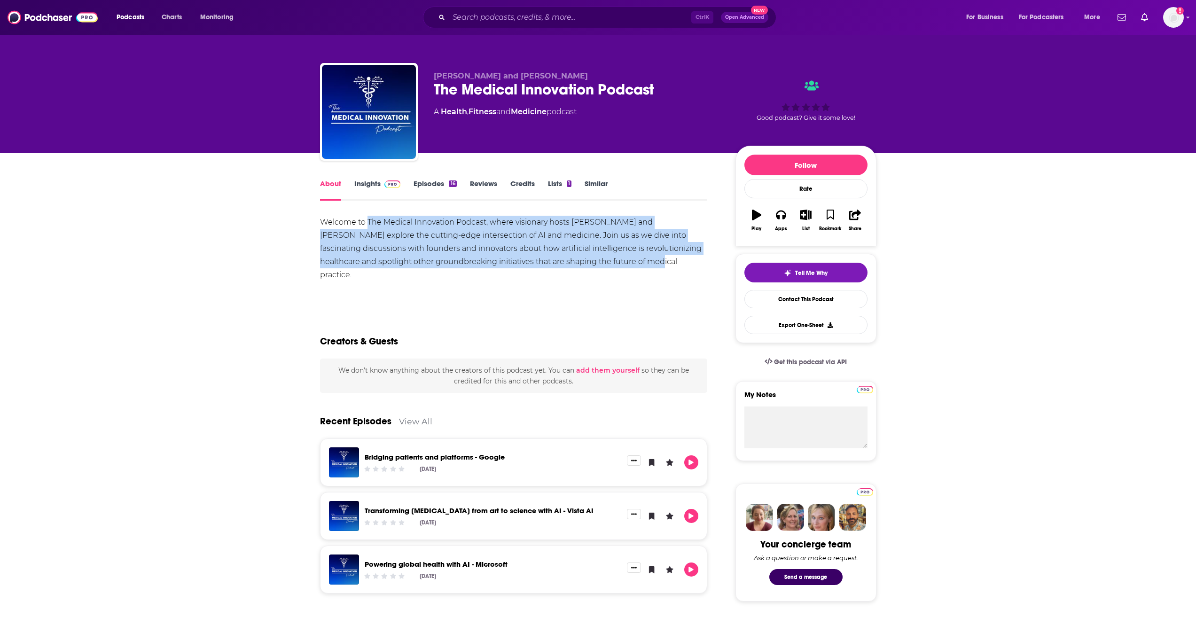
drag, startPoint x: 643, startPoint y: 265, endPoint x: 367, endPoint y: 224, distance: 278.8
click at [367, 224] on div "Welcome to The Medical Innovation Podcast, where visionary hosts [PERSON_NAME] …" at bounding box center [514, 249] width 388 height 66
copy div "The Medical Innovation Podcast, where visionary hosts Arvind and Pranav explore…"
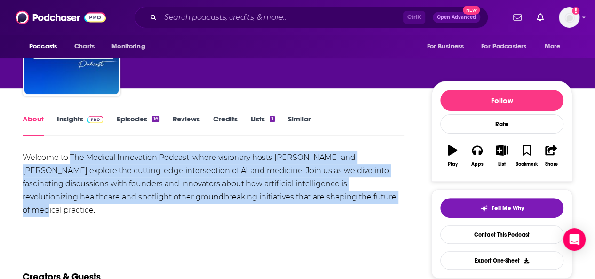
scroll to position [56, 0]
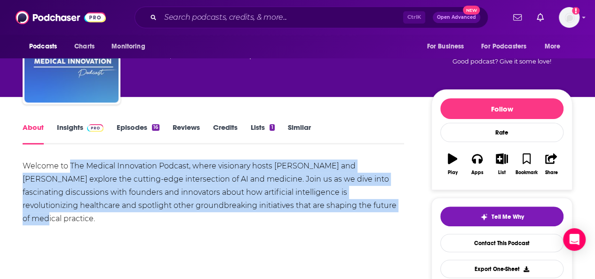
click at [90, 58] on img "The Medical Innovation Podcast" at bounding box center [71, 55] width 94 height 94
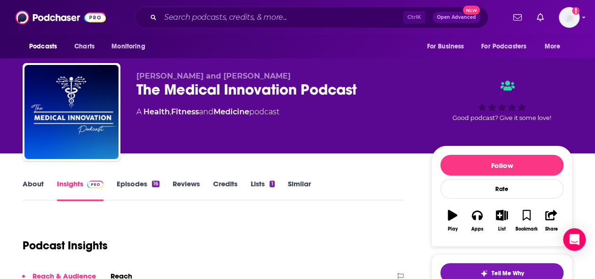
click at [176, 89] on div "The Medical Innovation Podcast" at bounding box center [276, 89] width 280 height 18
click at [289, 217] on div "Podcast Insights" at bounding box center [210, 240] width 374 height 48
click at [256, 184] on link "Lists 1" at bounding box center [263, 190] width 24 height 22
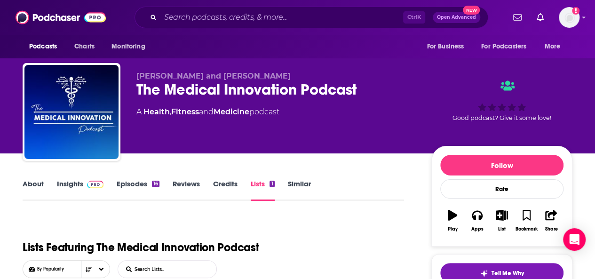
click at [26, 182] on link "About" at bounding box center [33, 190] width 21 height 22
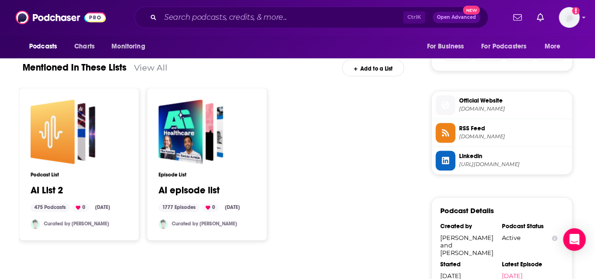
scroll to position [619, 0]
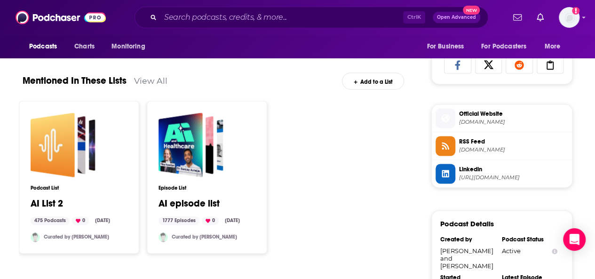
click at [510, 110] on span "Official Website" at bounding box center [513, 114] width 109 height 8
